Goal: Transaction & Acquisition: Purchase product/service

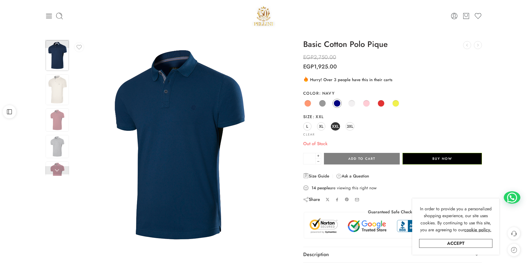
click at [266, 20] on img at bounding box center [264, 15] width 24 height 23
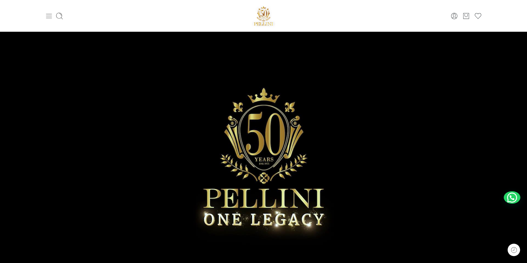
click at [48, 15] on icon at bounding box center [49, 16] width 8 height 8
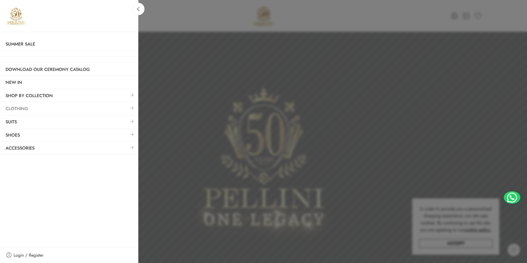
click at [35, 108] on link "Clothing" at bounding box center [69, 109] width 138 height 13
click at [24, 109] on link "Clothing" at bounding box center [69, 109] width 138 height 13
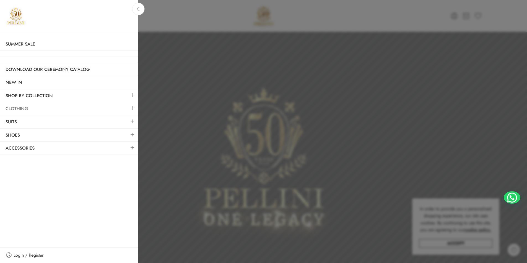
click at [24, 109] on link "Clothing" at bounding box center [69, 109] width 138 height 13
click at [130, 122] on link at bounding box center [133, 122] width 12 height 12
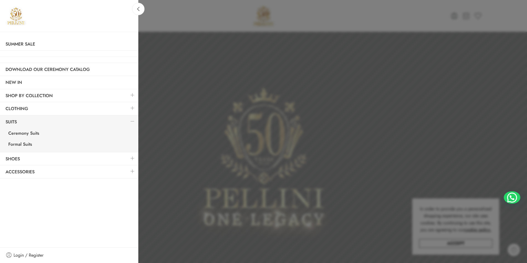
click at [129, 108] on link at bounding box center [133, 108] width 12 height 12
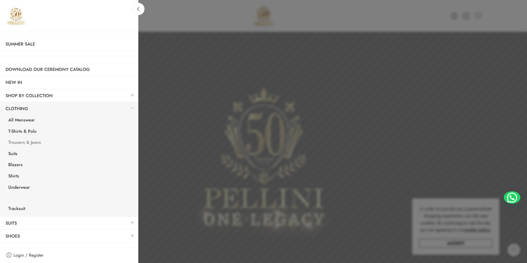
click at [31, 144] on link "Trousers & Jeans" at bounding box center [70, 143] width 135 height 11
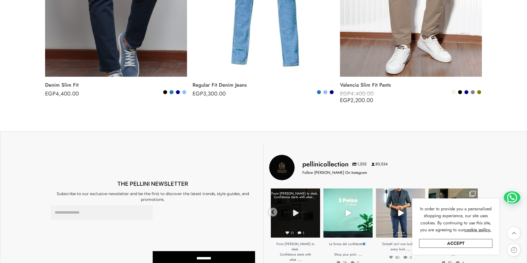
scroll to position [1189, 0]
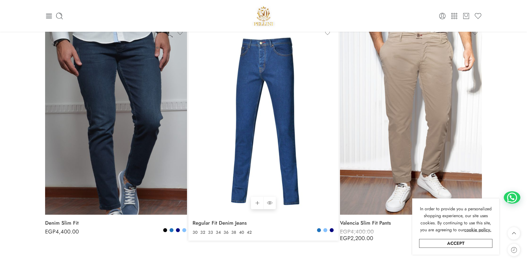
click at [261, 95] on img at bounding box center [263, 120] width 142 height 189
